Goal: Book appointment/travel/reservation

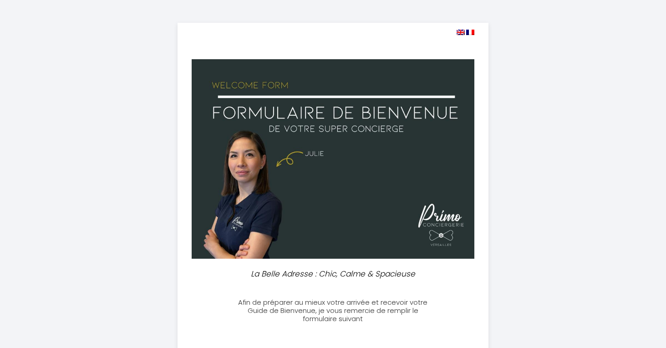
select select
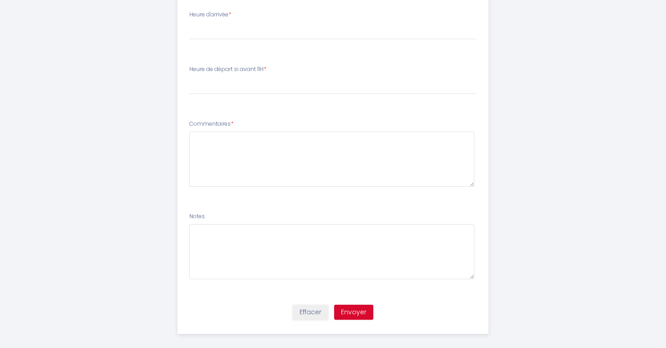
scroll to position [195, 0]
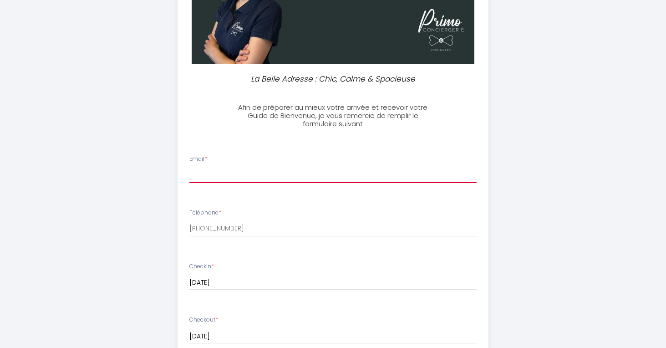
paste input "gilles@theoldkidz.com"
type input "gilles@theoldkidz.com"
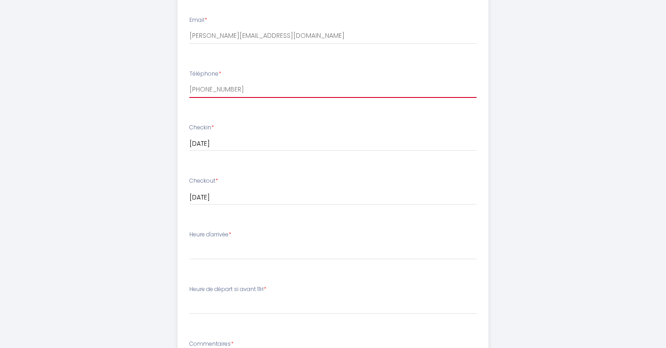
scroll to position [335, 0]
type input "+32479230612"
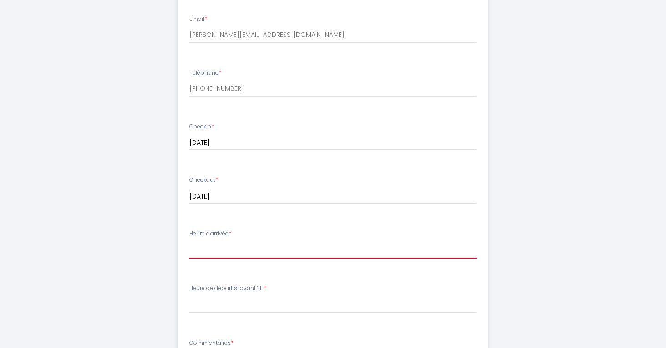
select select "16:30"
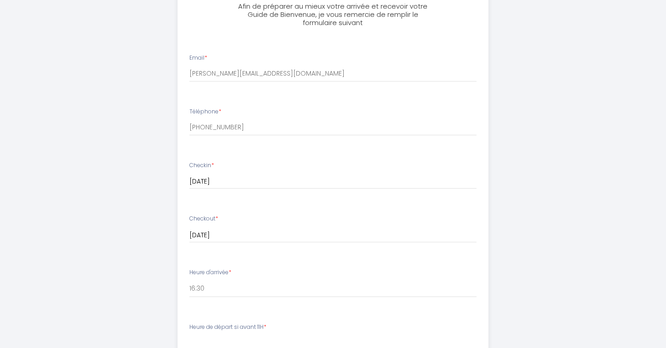
scroll to position [289, 0]
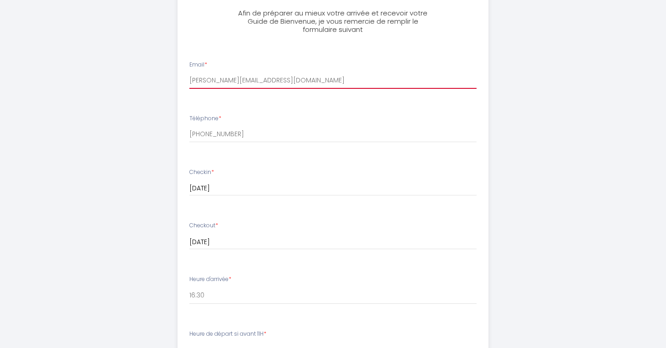
click at [230, 76] on input "gilles@theoldkidz.com" at bounding box center [332, 80] width 287 height 16
paste input "prodkoc@gmail"
type input "prodkoc@gmail.com"
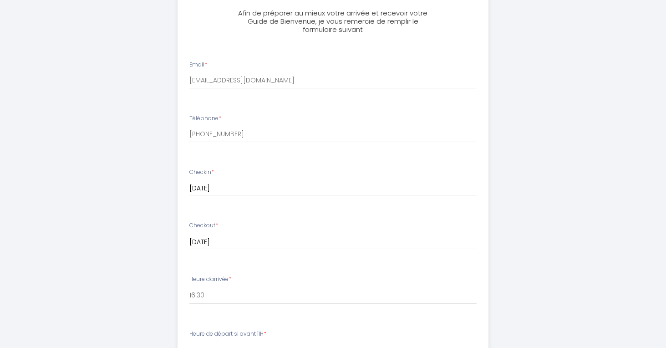
click at [141, 146] on div "La Belle Adresse : Chic, Calme & Spacieuse Afin de préparer au mieux votre arri…" at bounding box center [333, 166] width 466 height 910
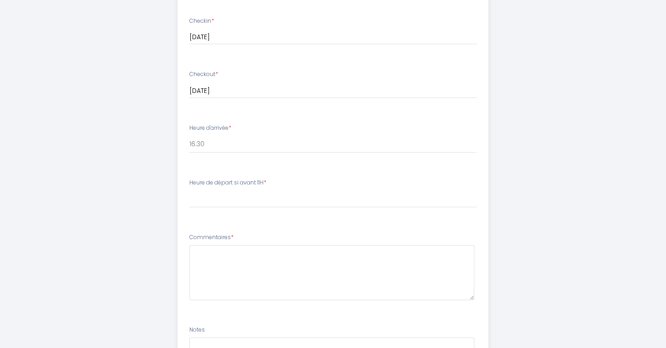
scroll to position [442, 0]
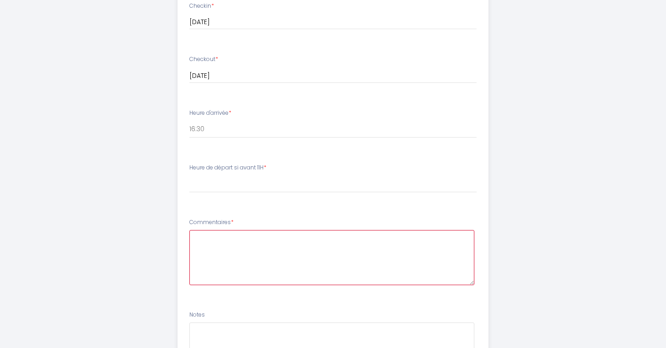
click at [259, 257] on textarea at bounding box center [331, 257] width 285 height 55
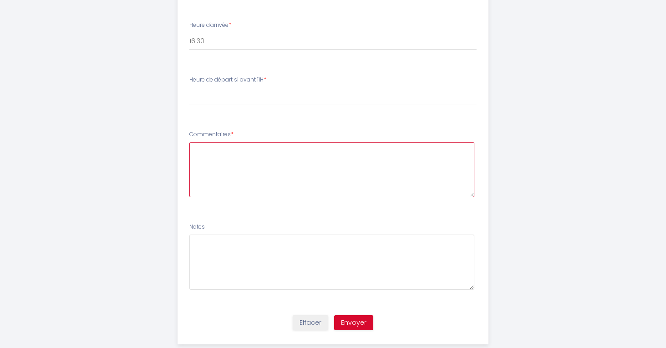
scroll to position [543, 0]
type textarea "B"
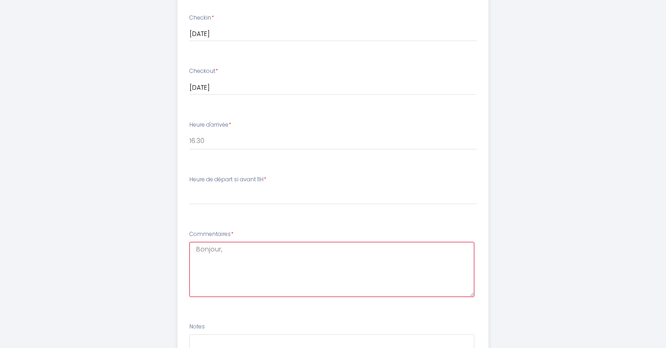
scroll to position [442, 0]
type textarea "Bonjour,"
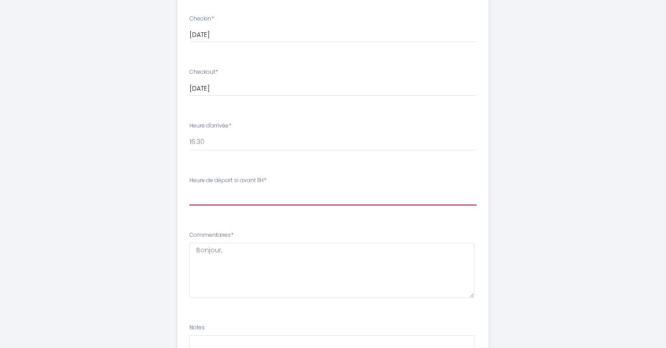
select select "11:00"
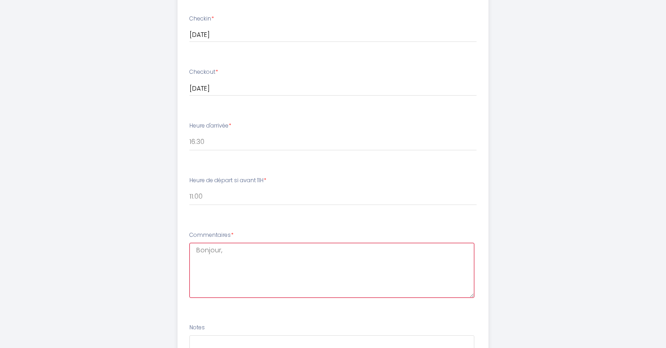
click at [421, 252] on textarea "Bonjour," at bounding box center [331, 270] width 285 height 55
type textarea "B"
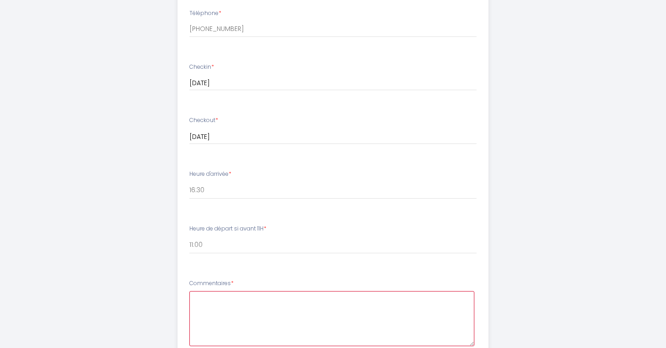
scroll to position [395, 0]
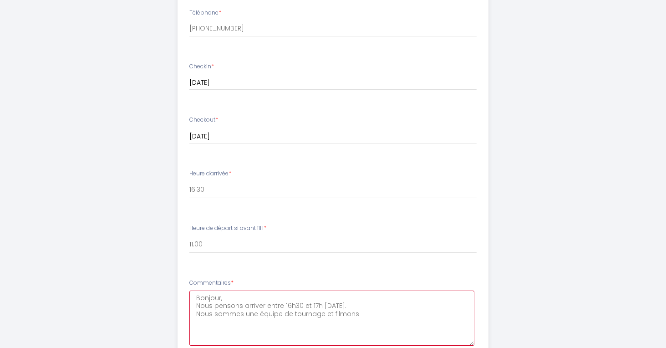
click at [364, 310] on textarea "Bonjour, Nous pensons arriver entre 16h30 et 17h demain. Nous sommes une équipe…" at bounding box center [331, 317] width 285 height 55
click at [239, 313] on textarea "Bonjour, Nous pensons arriver entre 16h30 et 17h demain. Nous sommes une équipe…" at bounding box center [331, 317] width 285 height 55
drag, startPoint x: 392, startPoint y: 310, endPoint x: 192, endPoint y: 308, distance: 200.3
click at [192, 308] on textarea "Bonjour, Nous pensons arriver entre 16h30 et 17h demain. Nous sommes une équipe…" at bounding box center [331, 317] width 285 height 55
click at [235, 308] on textarea "Bonjour, Nous pensons arriver entre 16h30 et 17h demain. Nous sommes une équipe…" at bounding box center [331, 317] width 285 height 55
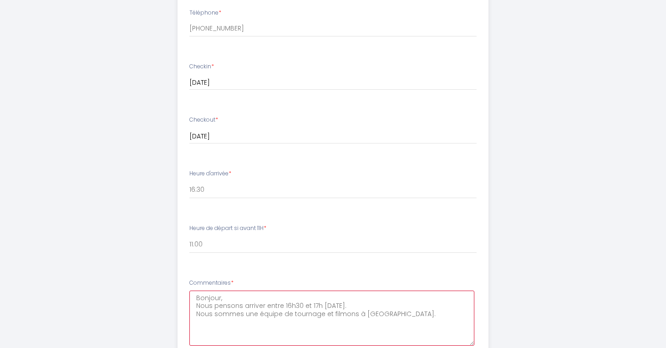
drag, startPoint x: 401, startPoint y: 308, endPoint x: 220, endPoint y: 310, distance: 180.7
click at [220, 310] on textarea "Bonjour, Nous pensons arriver entre 16h30 et 17h demain. Nous sommes une équipe…" at bounding box center [331, 317] width 285 height 55
click at [287, 312] on textarea "Bonjour, Nous pensons arriver entre 16h30 et 17h demain." at bounding box center [331, 317] width 285 height 55
drag, startPoint x: 408, startPoint y: 313, endPoint x: 178, endPoint y: 312, distance: 230.4
click at [178, 312] on li "Commentaires * Bonjour, Nous pensons arriver entre 16h30 et 17h demain. Nous vo…" at bounding box center [333, 316] width 310 height 87
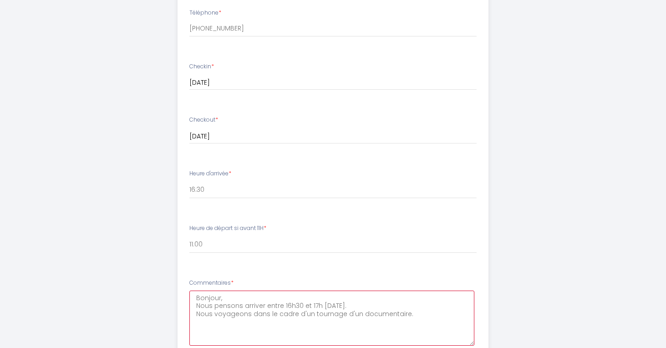
paste textarea "u tournage d’un documentaire."
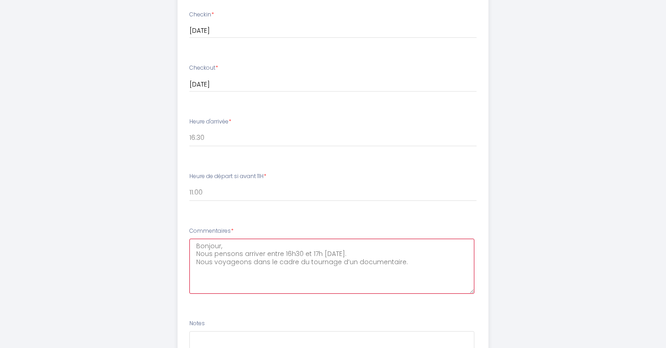
scroll to position [447, 0]
click at [212, 259] on textarea "Bonjour, Nous pensons arriver entre 16h30 et 17h demain. Nous voyageons dans le…" at bounding box center [331, 266] width 285 height 55
click at [407, 257] on textarea "Bonjour, Nous pensons arriver entre 16h30 et 17h demain. Nous voyageons dans le…" at bounding box center [331, 266] width 285 height 55
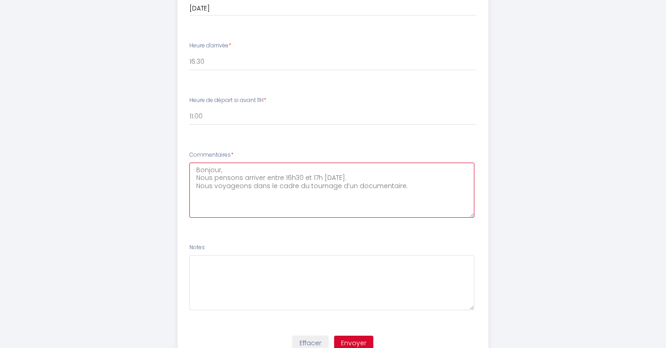
click at [214, 177] on textarea "Bonjour, Nous pensons arriver entre 16h30 et 17h demain. Nous voyageons dans le…" at bounding box center [331, 190] width 285 height 55
click at [403, 186] on textarea "Bonjour, Nous pensons arriver entre 16h30 et 17h demain. Nous voyageons dans le…" at bounding box center [331, 190] width 285 height 55
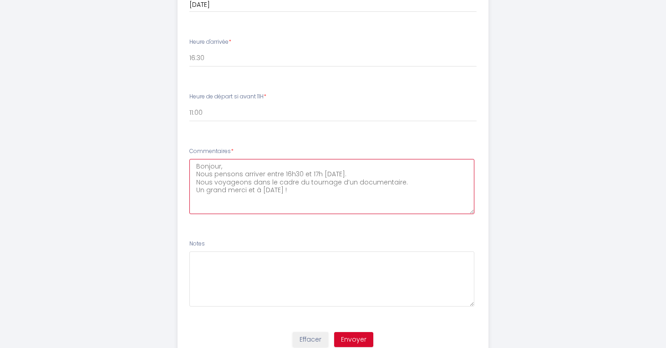
scroll to position [527, 0]
click at [223, 182] on textarea "Bonjour, Nous pensons arriver entre 16h30 et 17h demain. Nous voyageons dans le…" at bounding box center [331, 185] width 285 height 55
drag, startPoint x: 353, startPoint y: 173, endPoint x: 186, endPoint y: 171, distance: 166.6
click at [186, 171] on li "Commentaires * Bonjour, Nous pensons arriver entre 16h30 et 17h demain. Nous vo…" at bounding box center [333, 184] width 310 height 87
click at [422, 171] on textarea "Bonjour, Nous voyageons dans le cadre du tournage d’un documentaire. Un grand m…" at bounding box center [331, 185] width 285 height 55
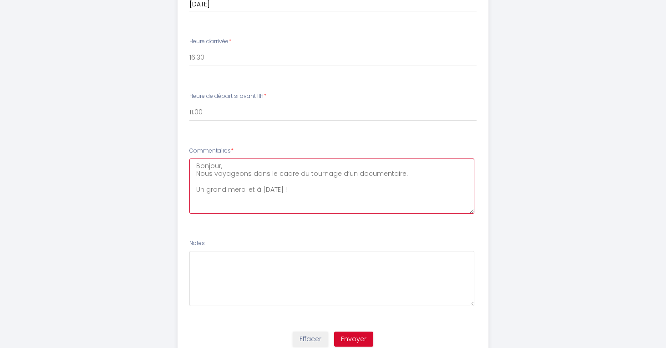
paste textarea "Nous pensons arriver entre 16h30 et 17h demain."
click at [407, 168] on textarea "Bonjour, Nous voyageons dans le cadre du tournage d’un documentaire. Nous penso…" at bounding box center [331, 185] width 285 height 55
click at [241, 179] on textarea "Bonjour, Nous voyageons dans le cadre du tournage d’un documentaire. Nous penso…" at bounding box center [331, 185] width 285 height 55
click at [301, 184] on textarea "Bonjour, Nous voyageons dans le cadre du tournage d’un documentaire. Nous arriv…" at bounding box center [331, 185] width 285 height 55
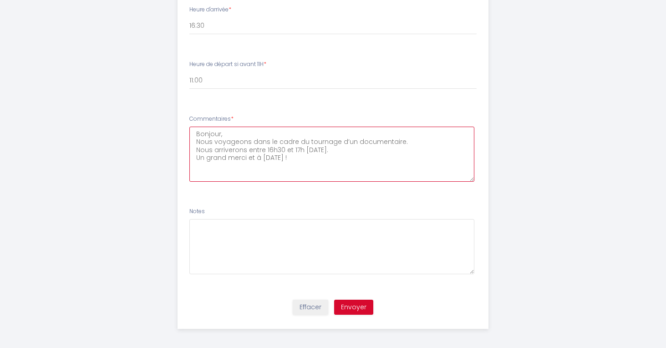
scroll to position [558, 0]
click at [413, 140] on textarea "Bonjour, Nous voyageons dans le cadre du tournage d’un documentaire. Nous arriv…" at bounding box center [331, 154] width 285 height 55
type textarea "Bonjour, Nous voyageons dans le cadre du tournage d’un documentaire. Nous arriv…"
click at [356, 302] on button "Envoyer" at bounding box center [353, 307] width 39 height 15
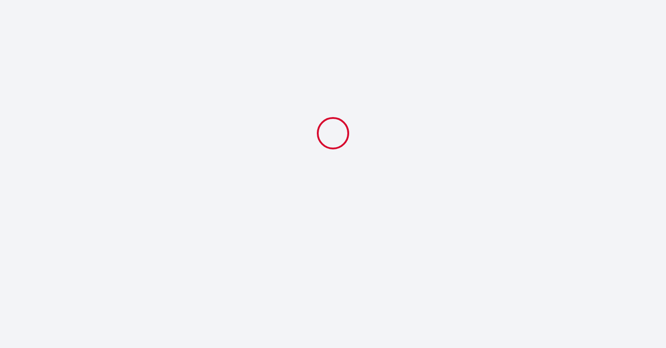
scroll to position [0, 0]
select select "16:30"
select select "11:00"
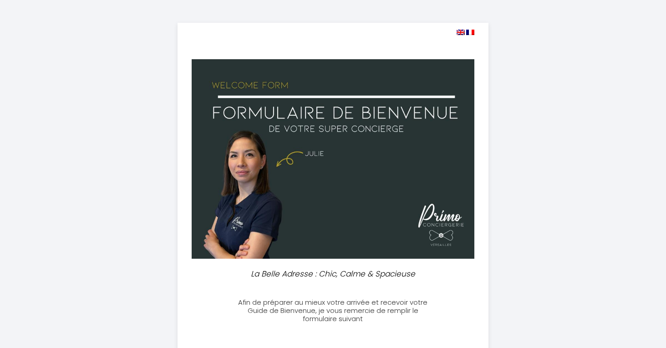
select select
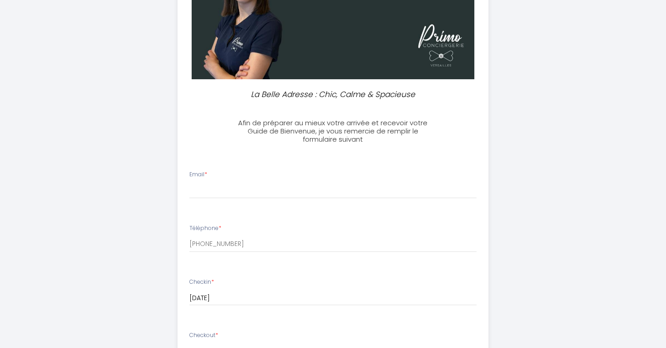
scroll to position [331, 0]
